Goal: Task Accomplishment & Management: Manage account settings

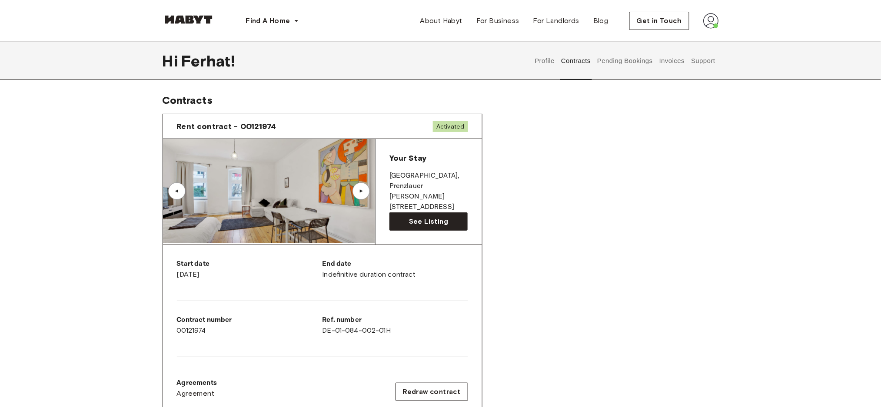
click at [546, 57] on button "Profile" at bounding box center [545, 61] width 22 height 38
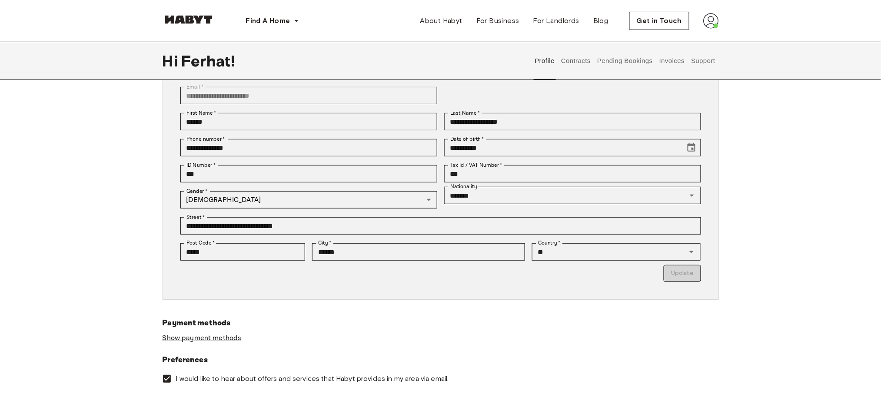
scroll to position [15, 0]
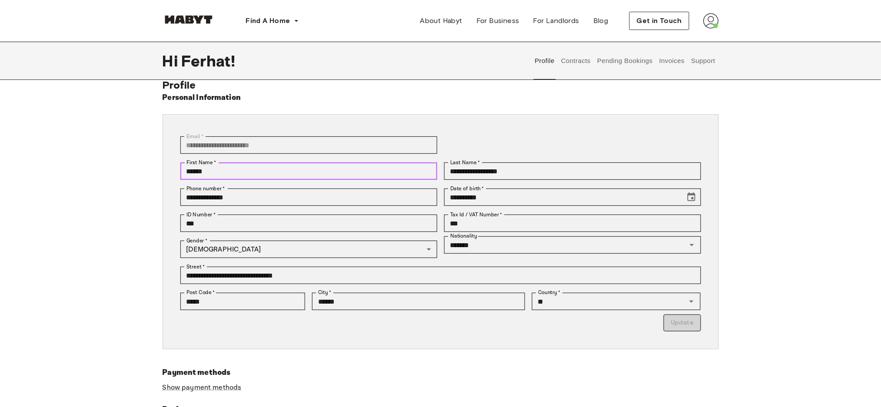
click at [368, 170] on input "******" at bounding box center [308, 171] width 257 height 17
click at [593, 70] on div "Profile Contracts Pending Bookings Invoices Support" at bounding box center [625, 61] width 187 height 38
click at [588, 67] on button "Contracts" at bounding box center [576, 61] width 32 height 38
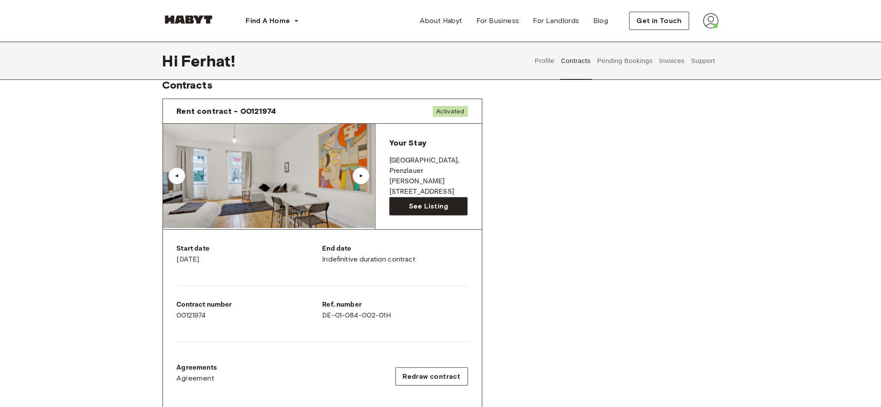
click at [671, 61] on button "Invoices" at bounding box center [671, 61] width 27 height 38
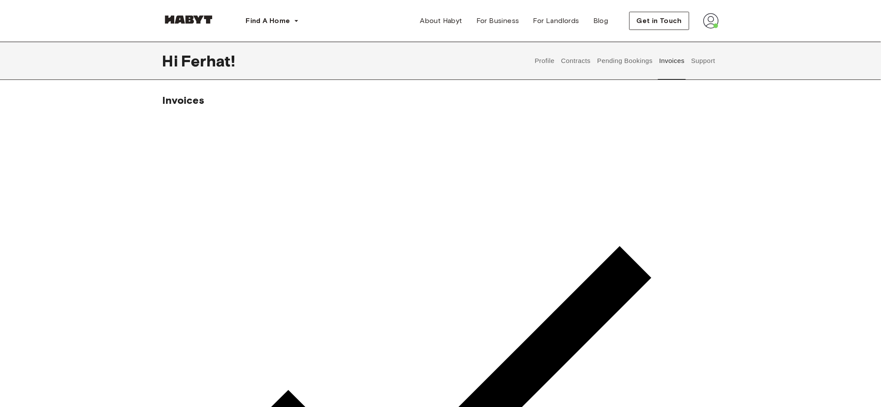
click at [707, 73] on button "Support" at bounding box center [703, 61] width 27 height 38
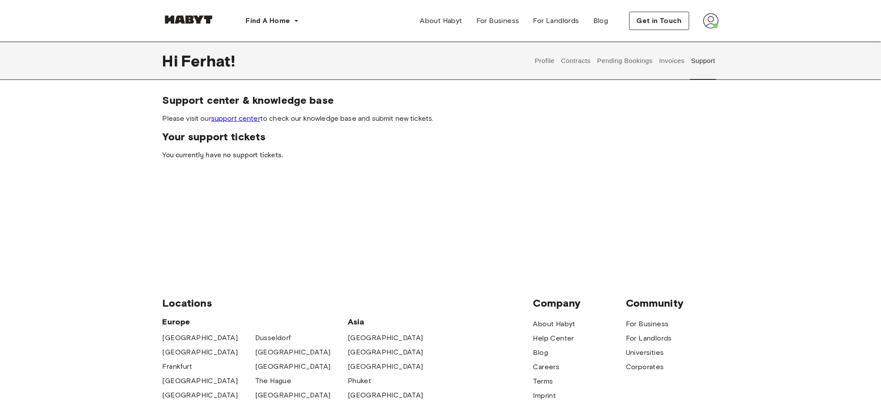
click at [691, 64] on button "Support" at bounding box center [703, 61] width 27 height 38
click at [687, 63] on div "Profile Contracts Pending Bookings Invoices Support" at bounding box center [625, 61] width 187 height 38
click at [684, 63] on button "Invoices" at bounding box center [671, 61] width 27 height 38
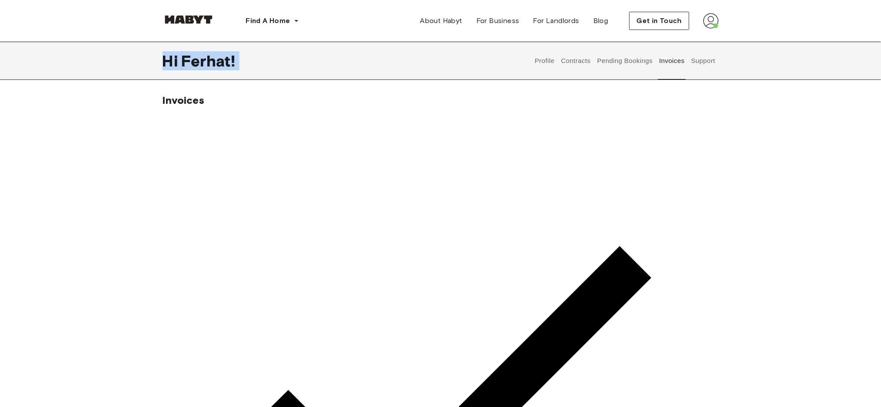
click at [579, 66] on button "Contracts" at bounding box center [576, 61] width 32 height 38
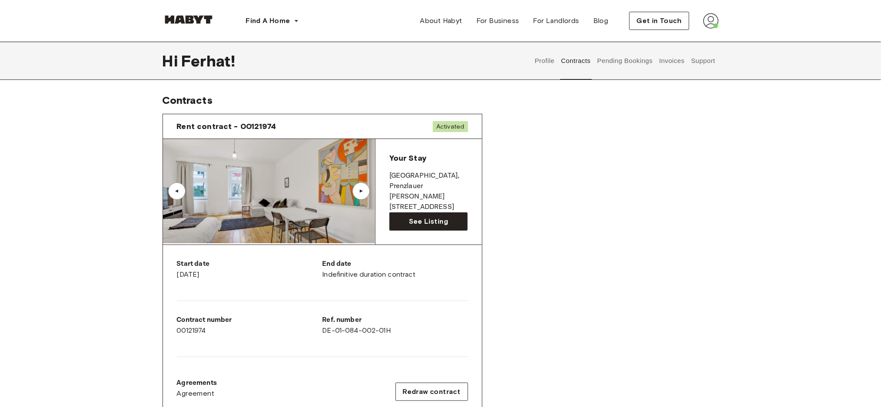
click at [179, 332] on div "Contract number 00121974" at bounding box center [250, 325] width 146 height 21
copy div "00121974"
click at [649, 286] on div "Rent contract - 00121974 Activated ▲ ▲ Your Stay [GEOGRAPHIC_DATA] , Prenzlauer…" at bounding box center [441, 310] width 556 height 406
